Goal: Transaction & Acquisition: Purchase product/service

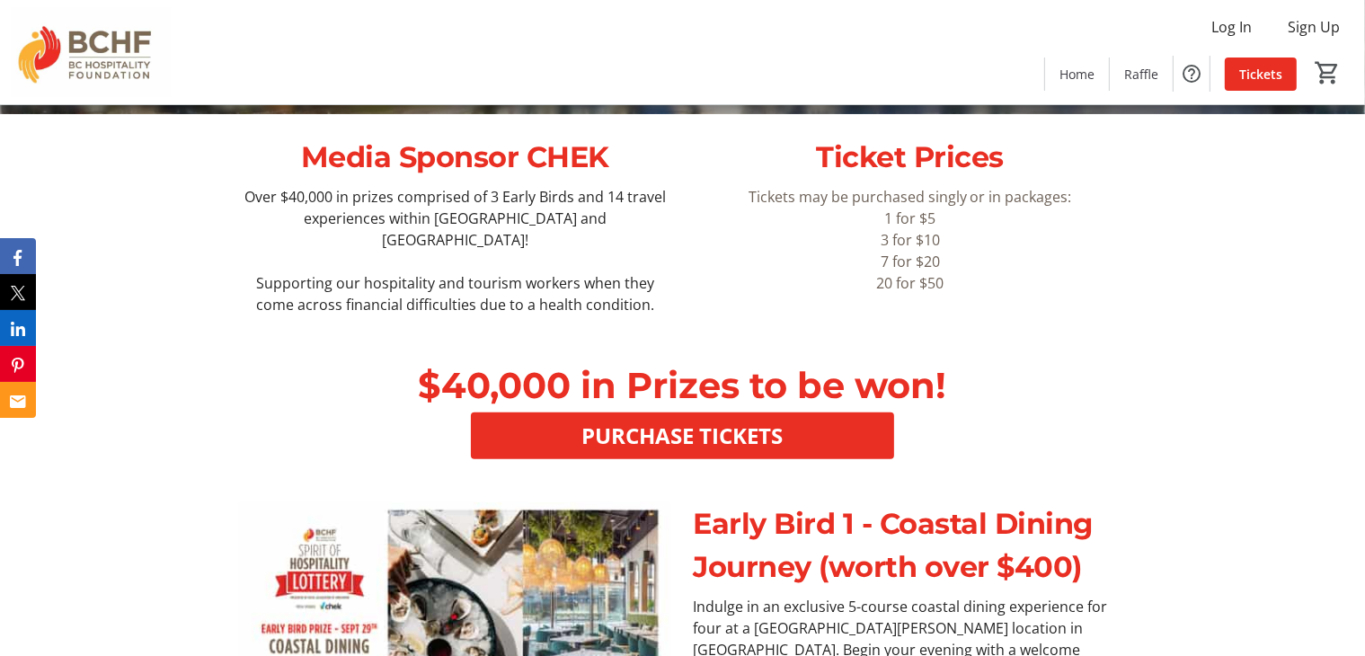
scroll to position [539, 0]
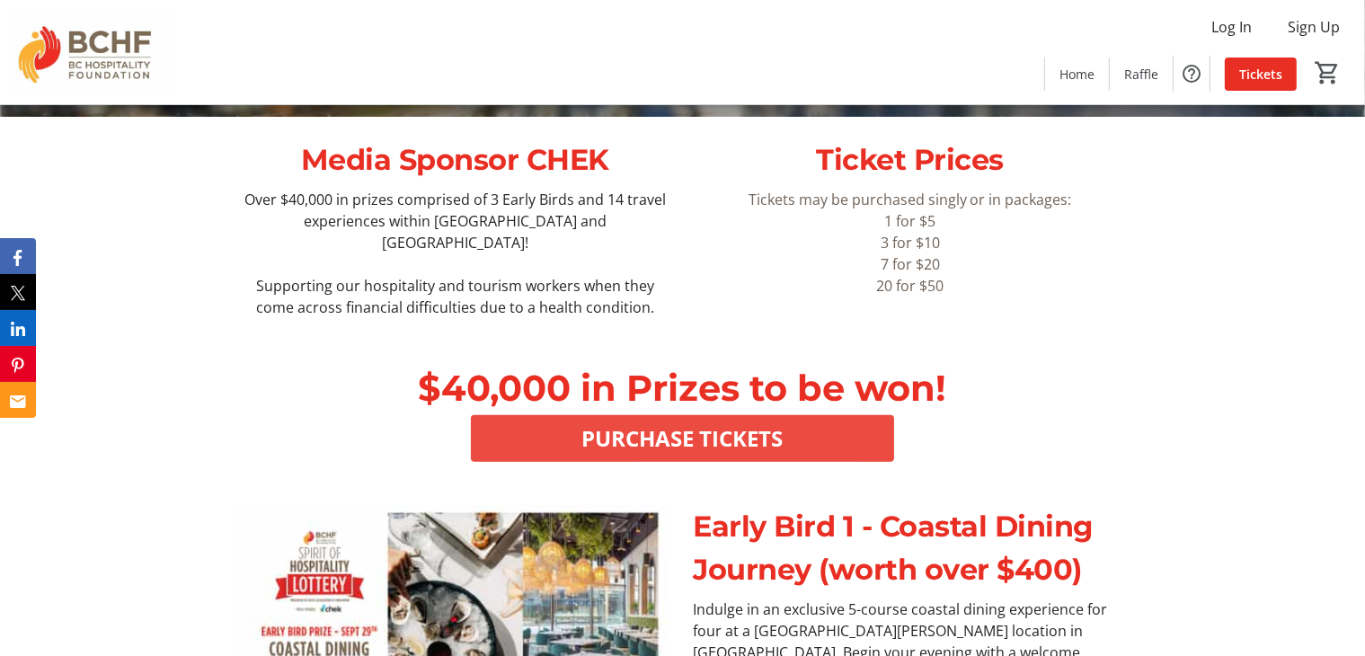
click at [651, 422] on span "PURCHASE TICKETS" at bounding box center [681, 438] width 201 height 32
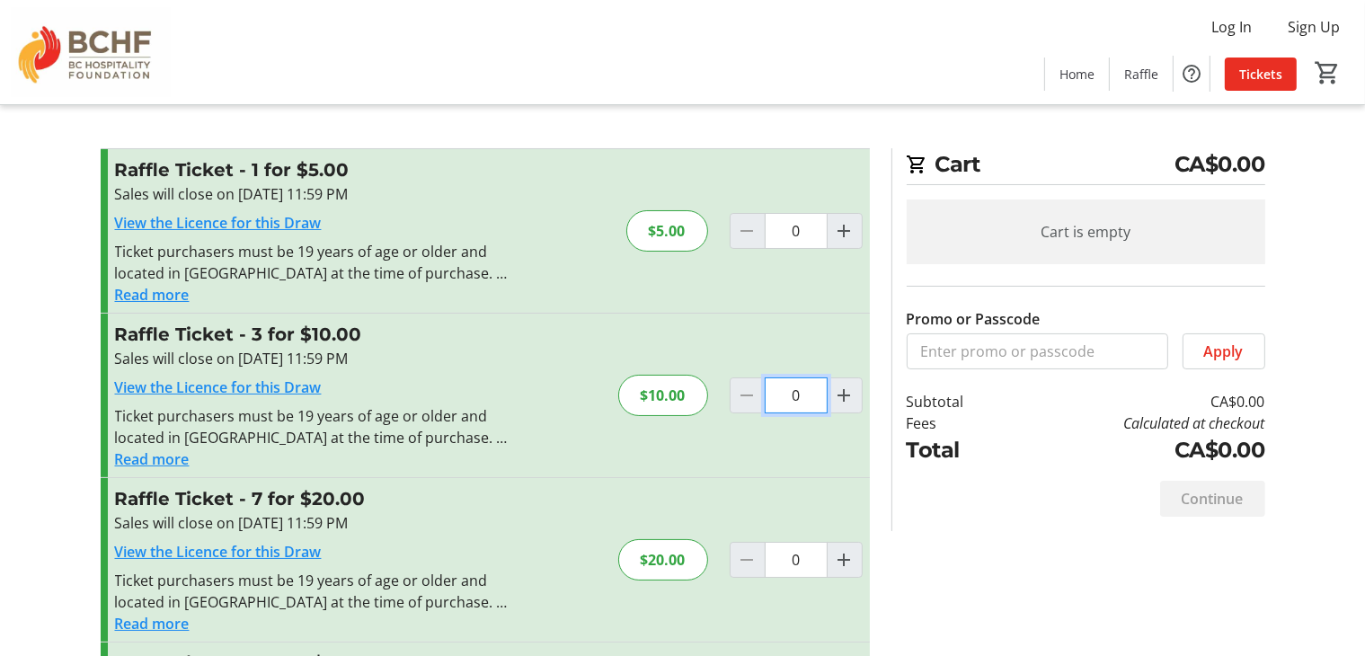
click at [801, 395] on input "0" at bounding box center [796, 395] width 63 height 36
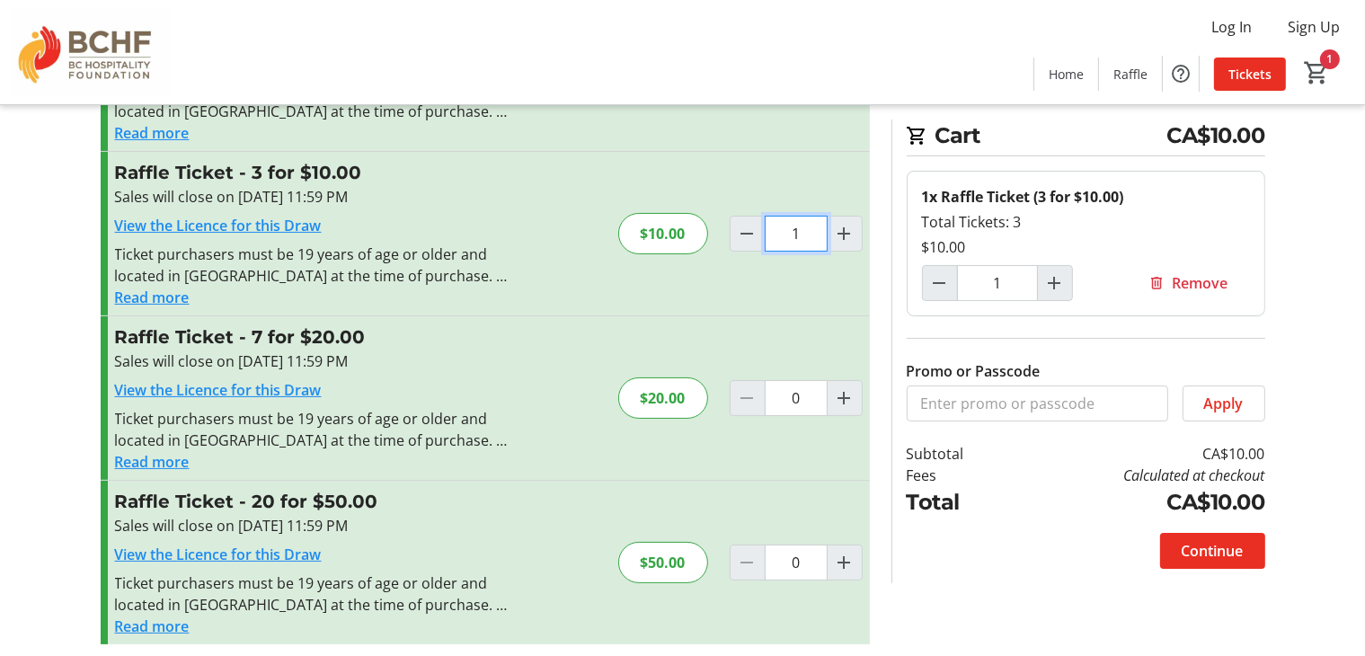
scroll to position [171, 0]
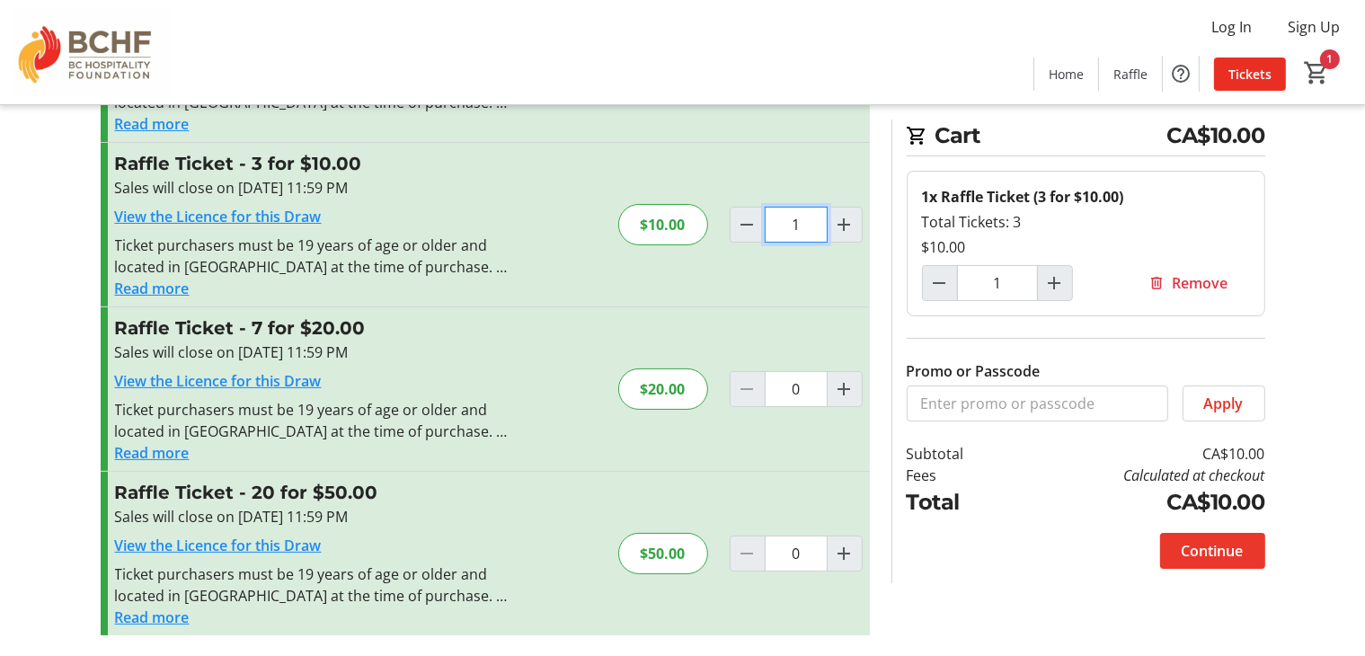
type input "1"
click at [1214, 547] on span "Continue" at bounding box center [1213, 551] width 62 height 22
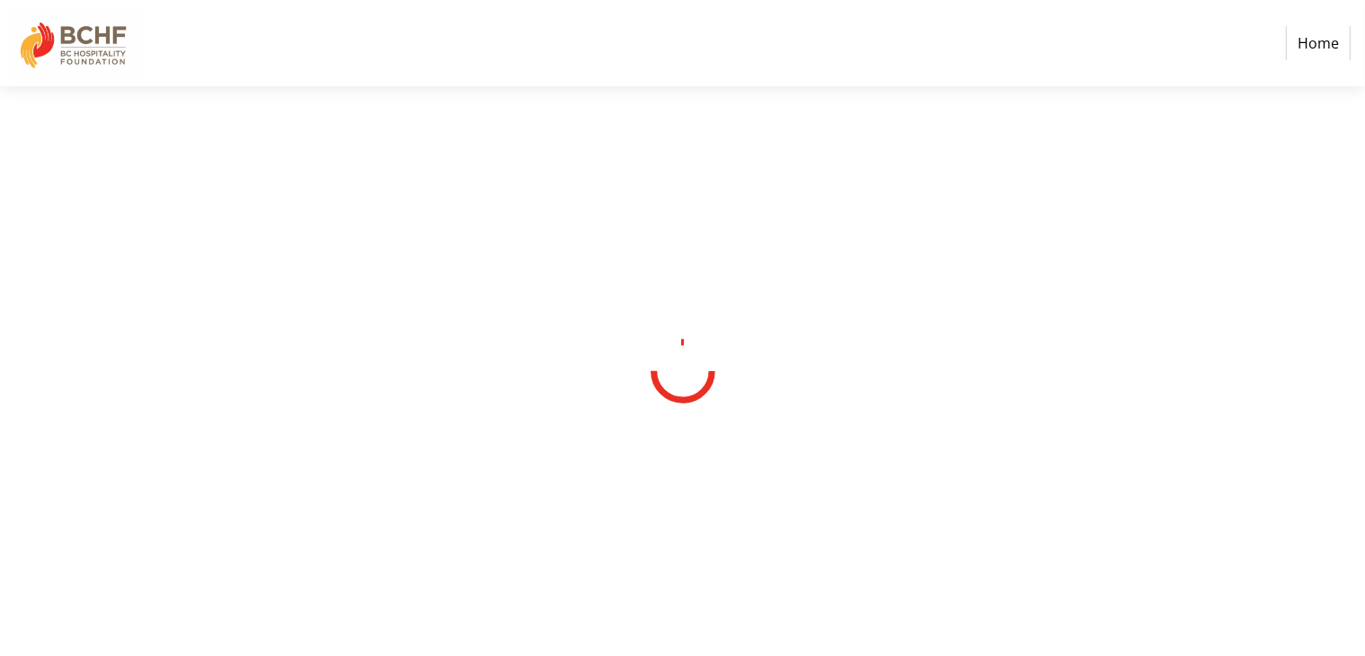
select select "CA"
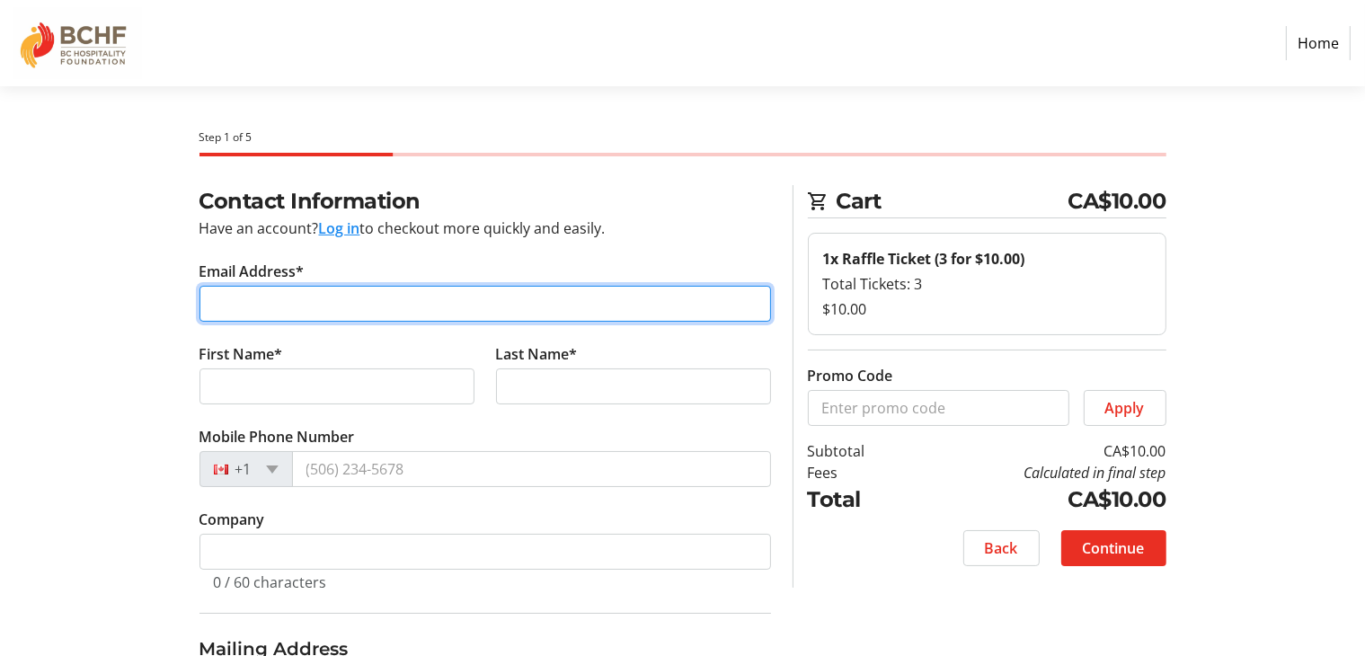
click at [243, 300] on input "Email Address*" at bounding box center [484, 304] width 571 height 36
type input "[EMAIL_ADDRESS][DOMAIN_NAME]"
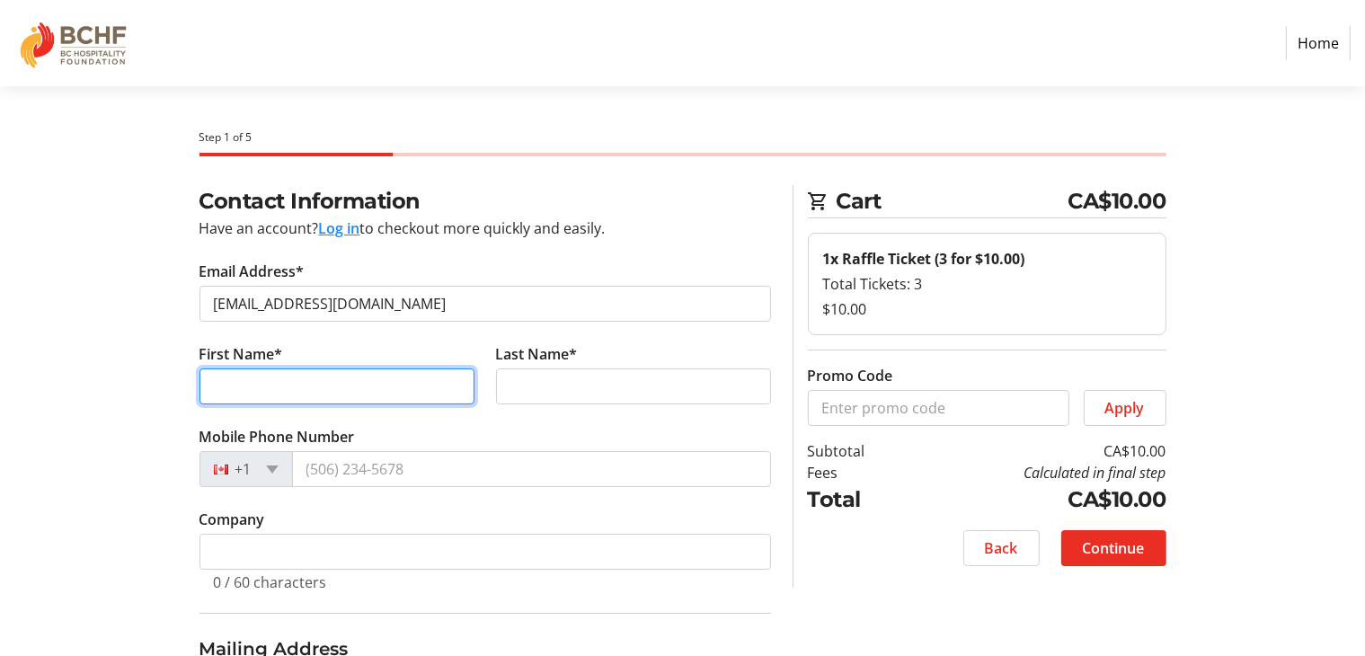
type input "[PERSON_NAME]"
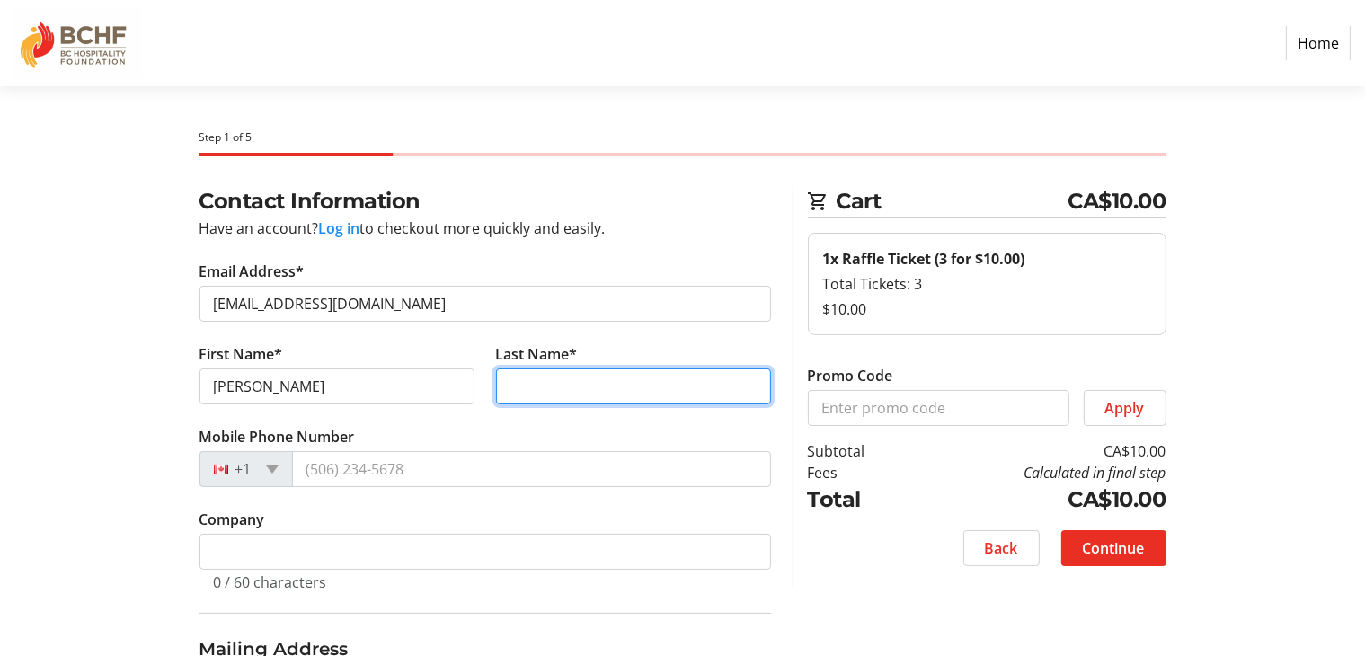
type input "bresser brown"
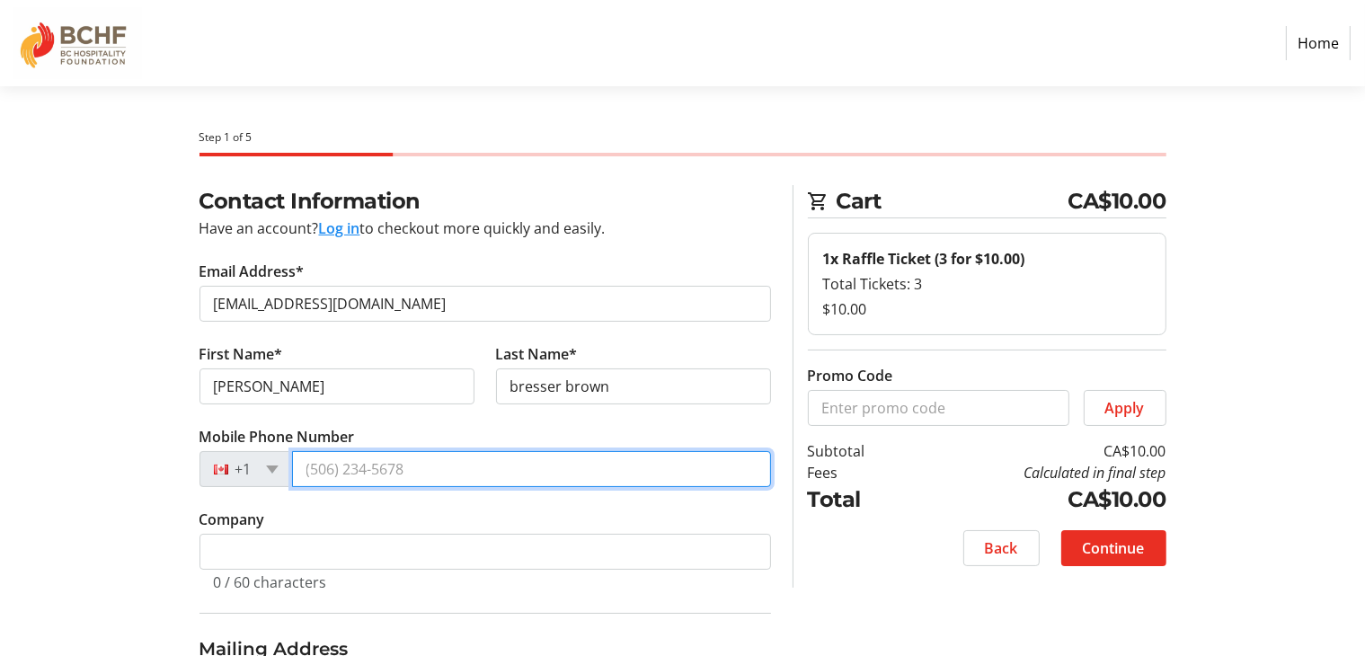
type input "[PHONE_NUMBER]"
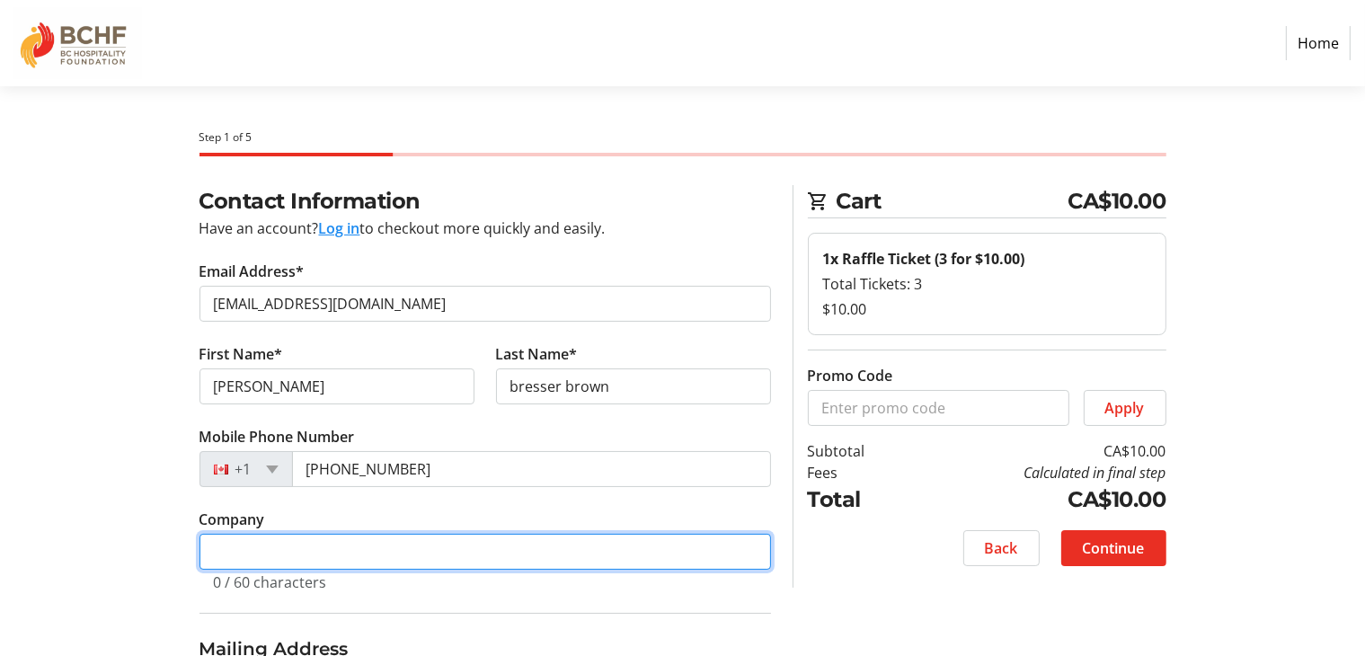
type input "ih"
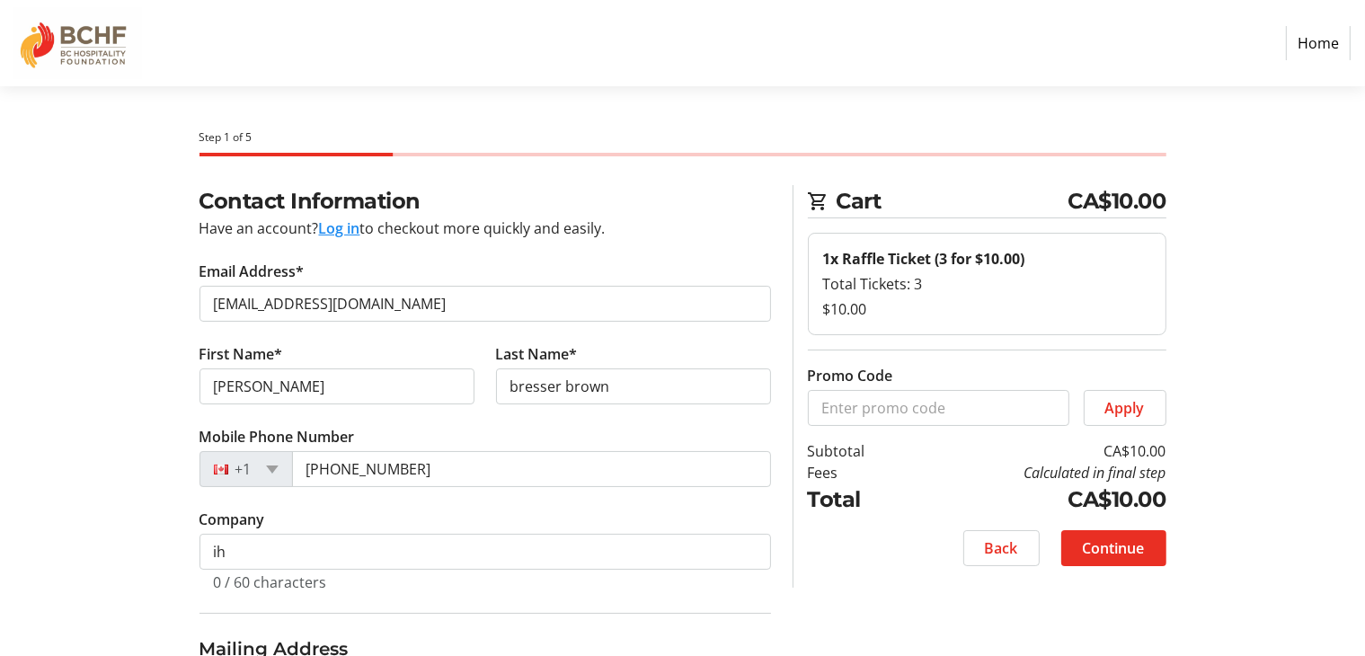
type input "[STREET_ADDRESS]"
type input "penticton"
select select "BC"
type input "V2A 6B2"
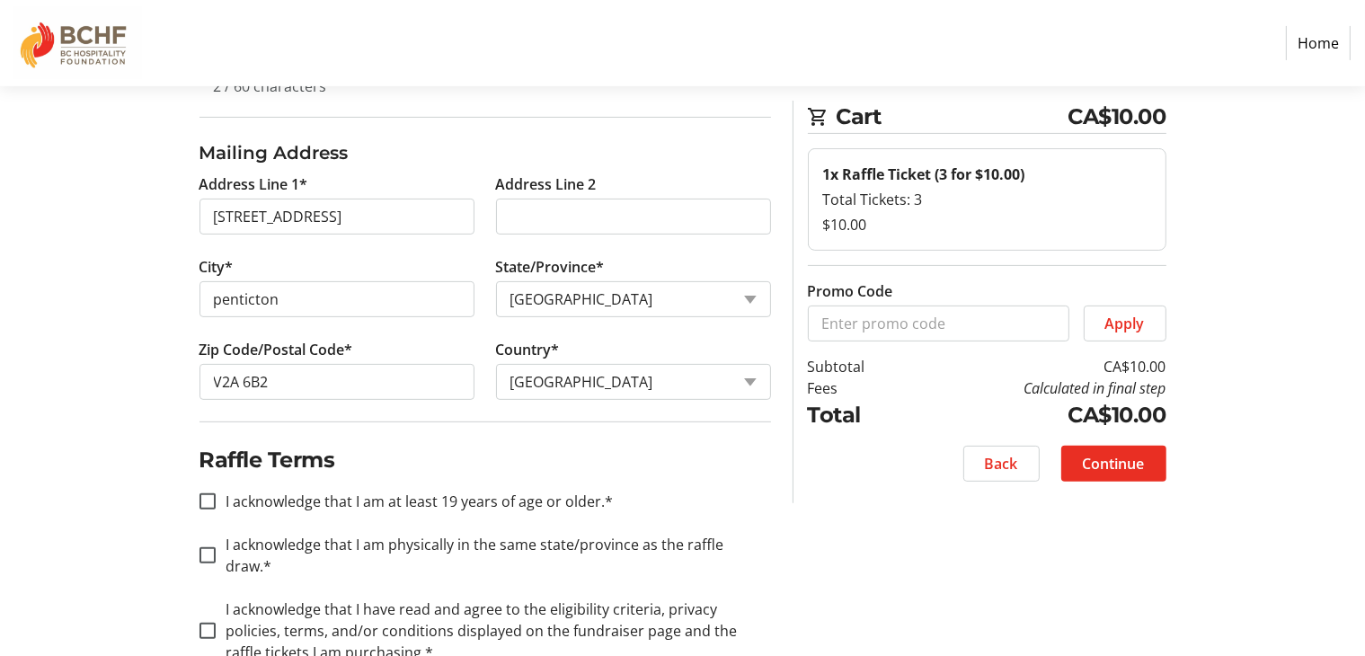
scroll to position [522, 0]
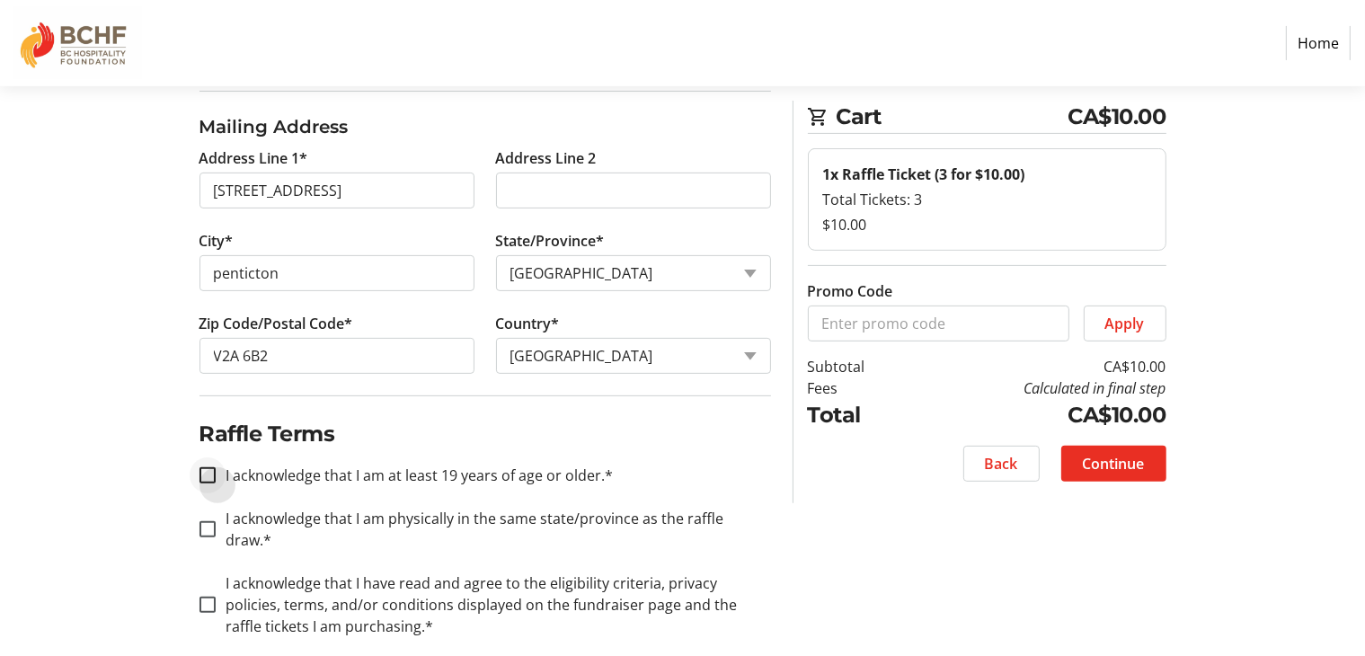
click at [216, 474] on div at bounding box center [207, 475] width 43 height 43
checkbox input "true"
click at [203, 521] on input "I acknowledge that I am physically in the same state/province as the raffle dra…" at bounding box center [207, 529] width 16 height 16
checkbox input "true"
click at [203, 597] on input "I acknowledge that I have read and agree to the eligibility criteria, privacy p…" at bounding box center [207, 605] width 16 height 16
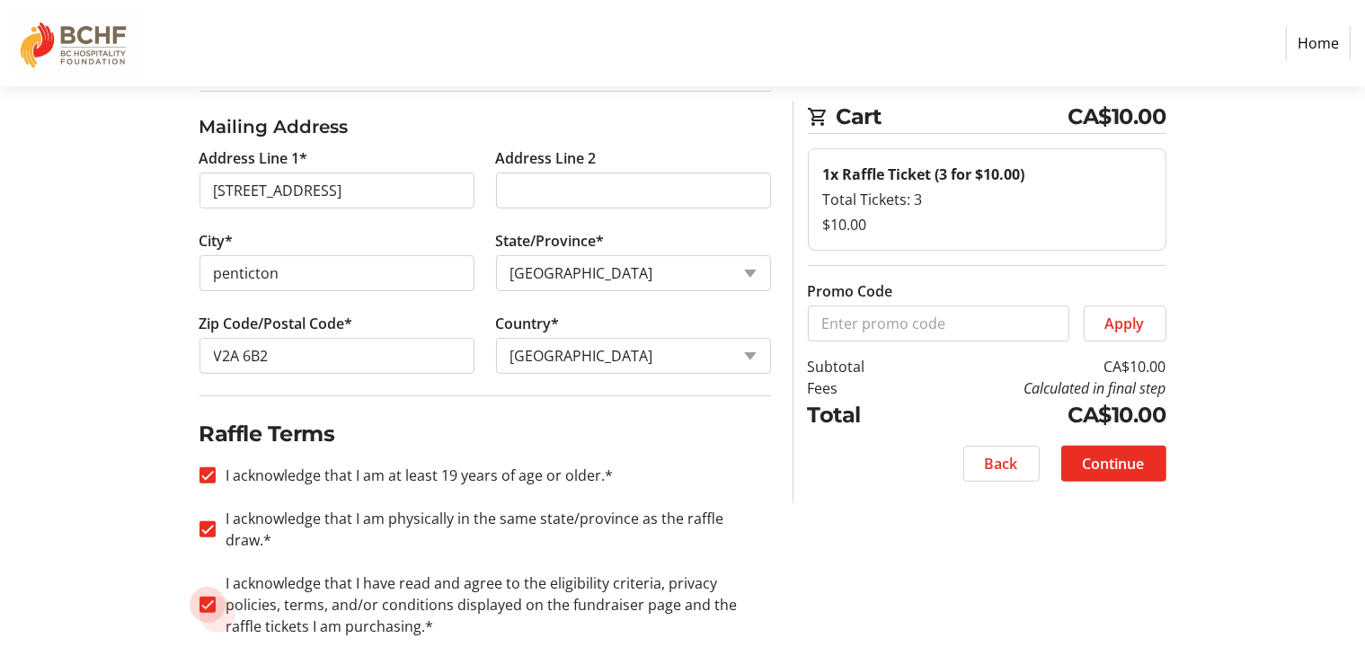
checkbox input "true"
click at [1109, 455] on span "Continue" at bounding box center [1114, 464] width 62 height 22
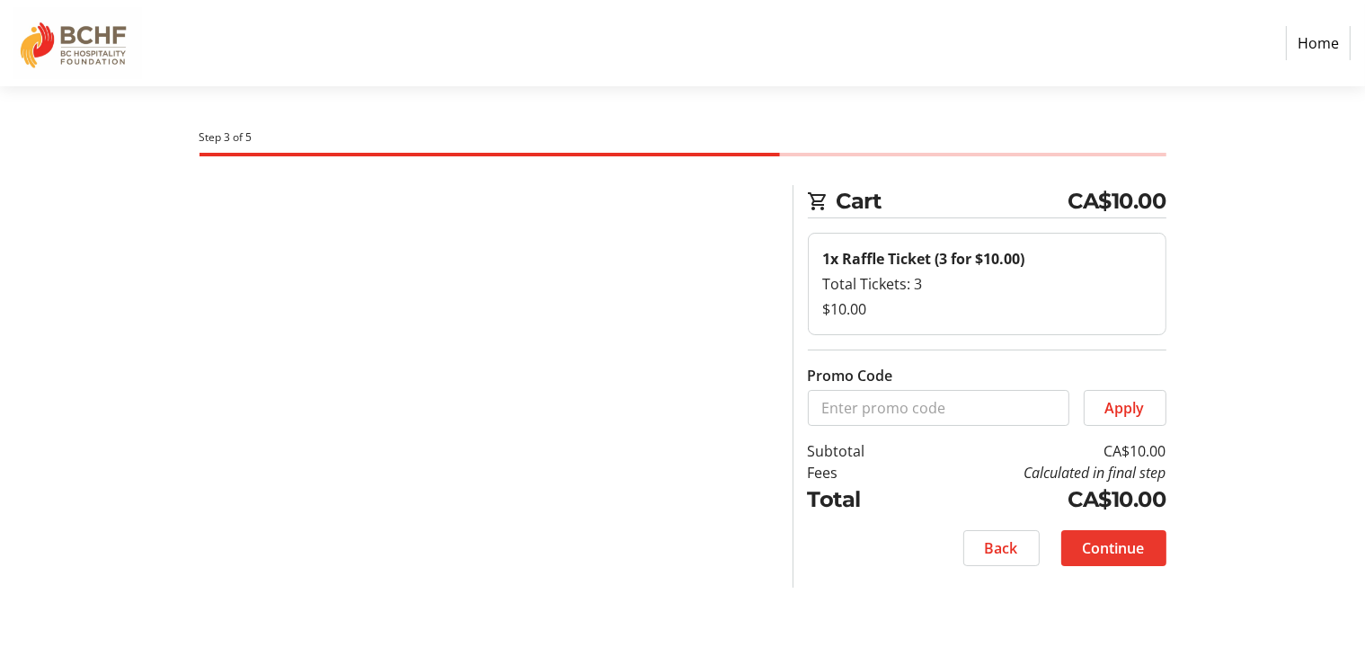
scroll to position [0, 0]
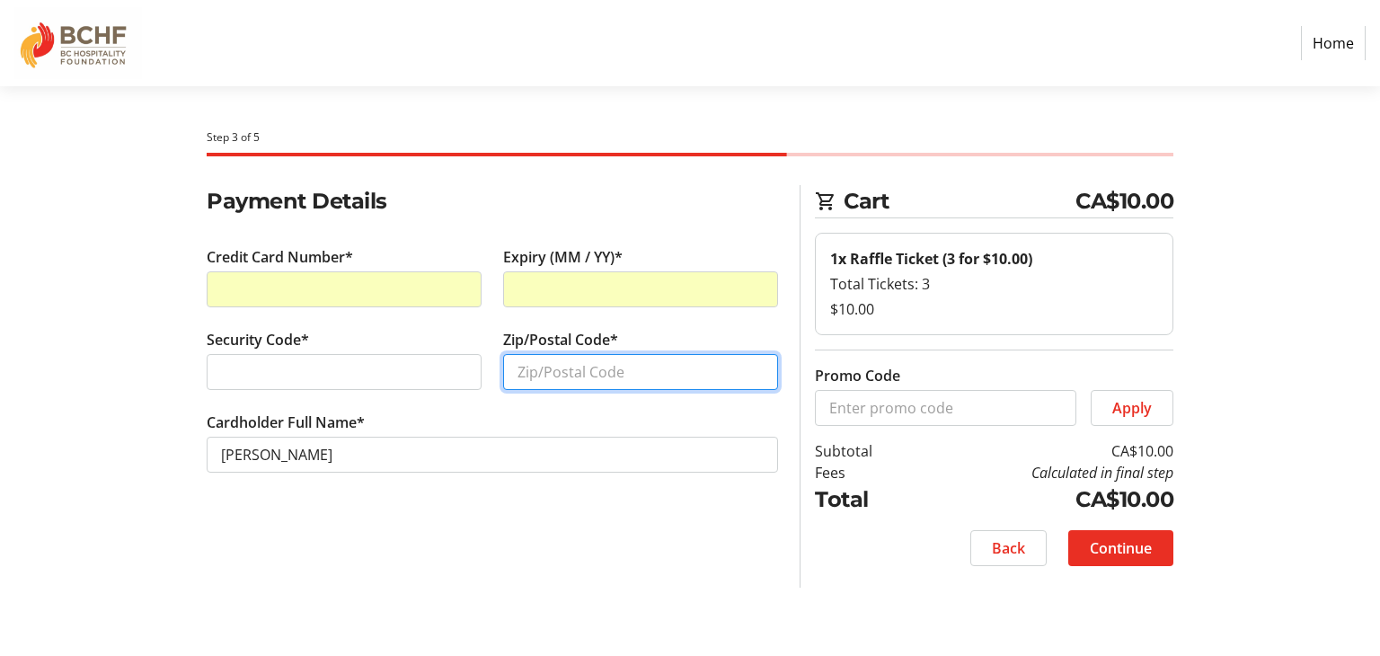
click at [548, 370] on input "Zip/Postal Code*" at bounding box center [640, 372] width 275 height 36
type input "v2a6b2"
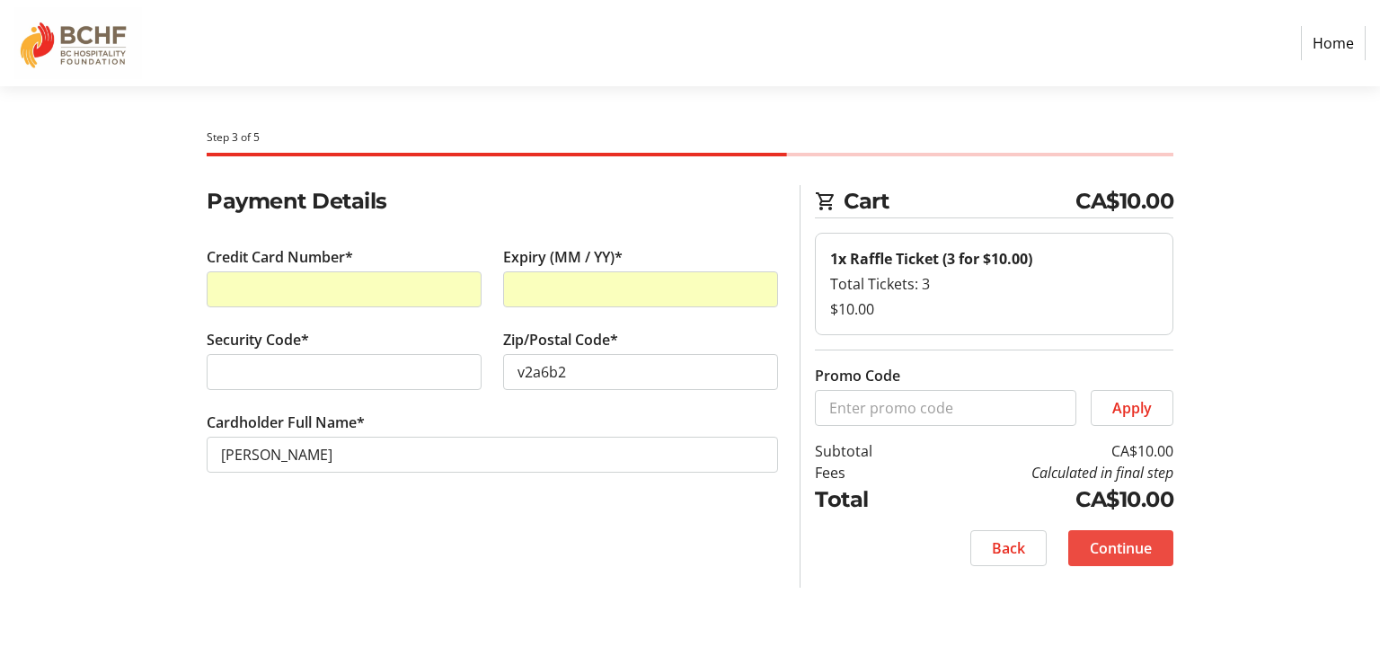
click at [1120, 547] on span "Continue" at bounding box center [1121, 548] width 62 height 22
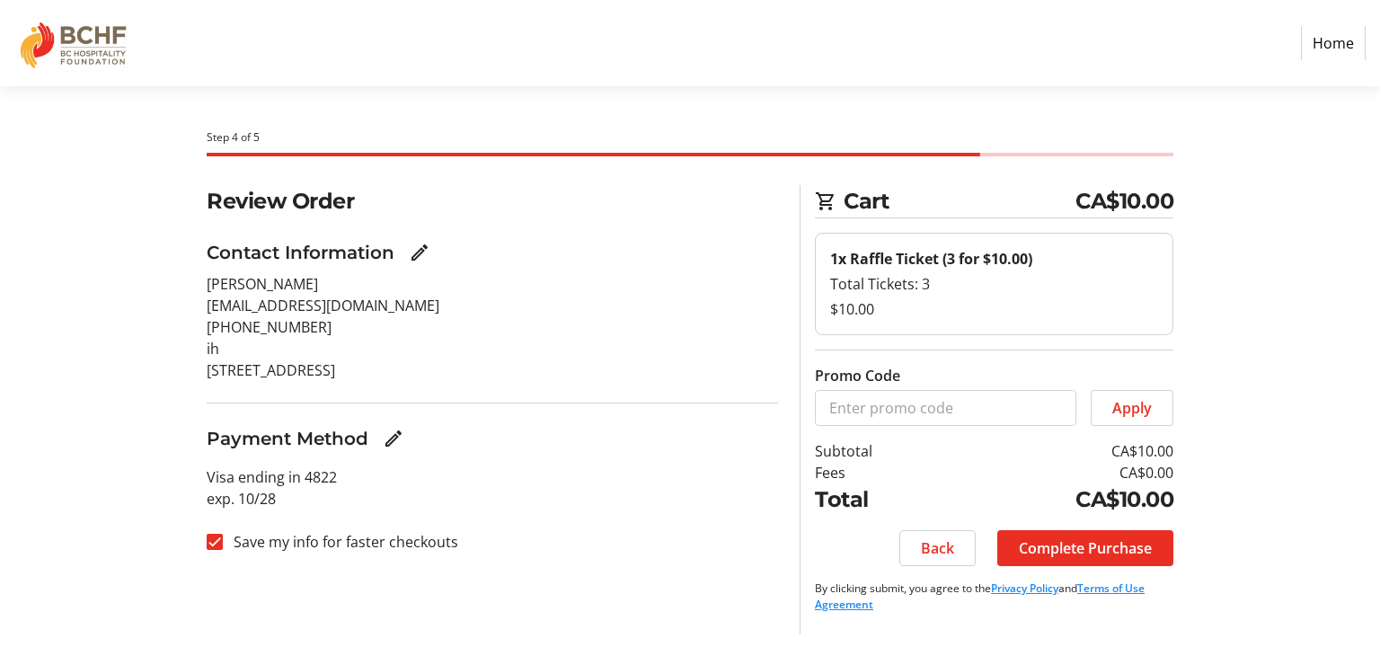
click at [1120, 547] on span "Complete Purchase" at bounding box center [1085, 548] width 133 height 22
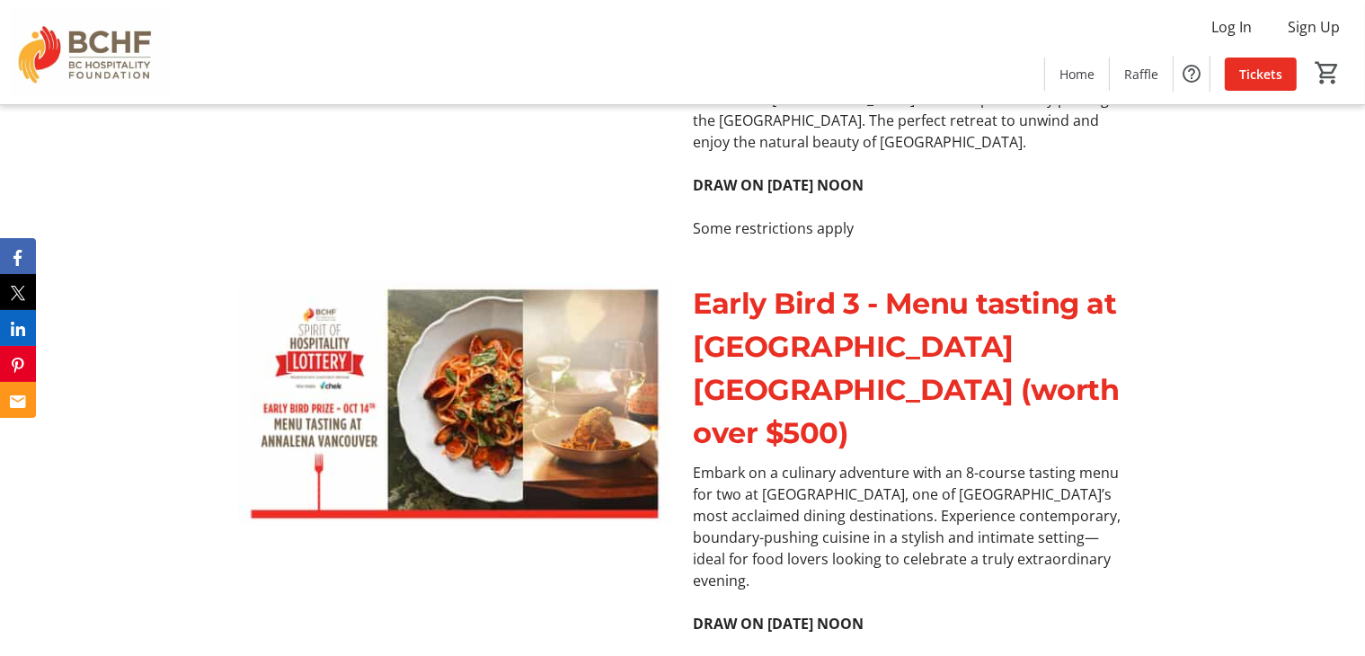
scroll to position [1617, 0]
